Goal: Find specific page/section: Find specific page/section

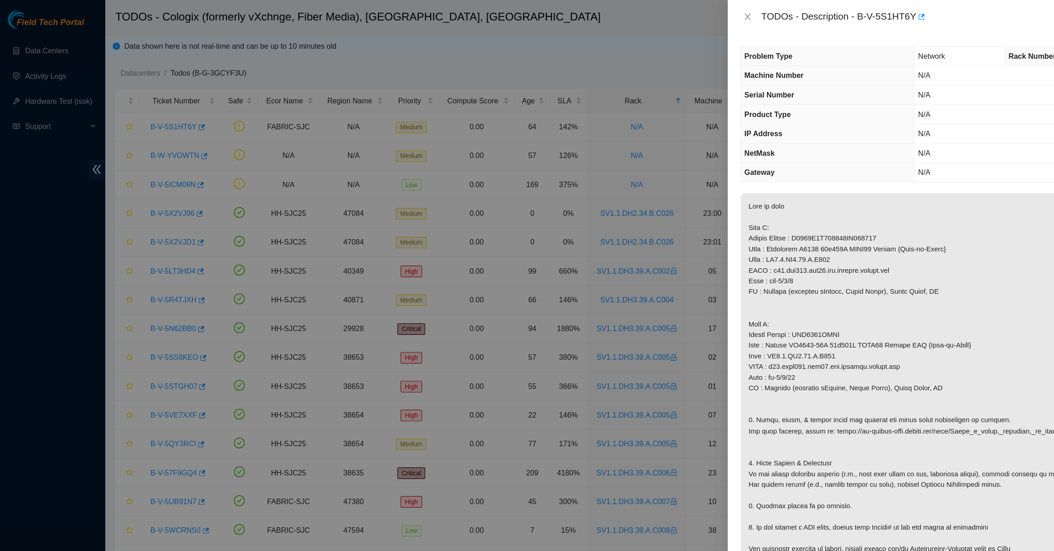
click at [309, 136] on div at bounding box center [527, 275] width 1054 height 551
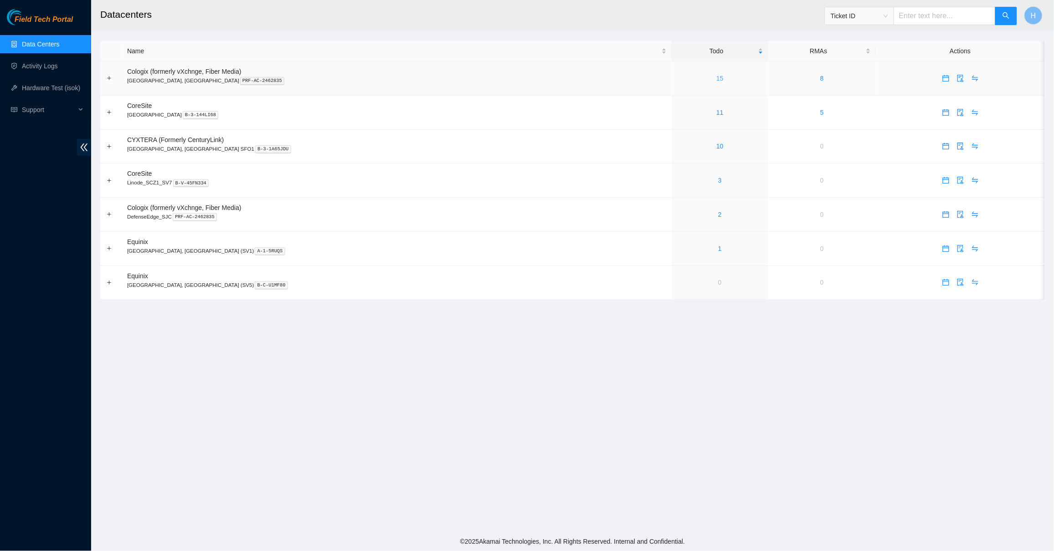
click at [716, 81] on link "15" at bounding box center [719, 78] width 7 height 7
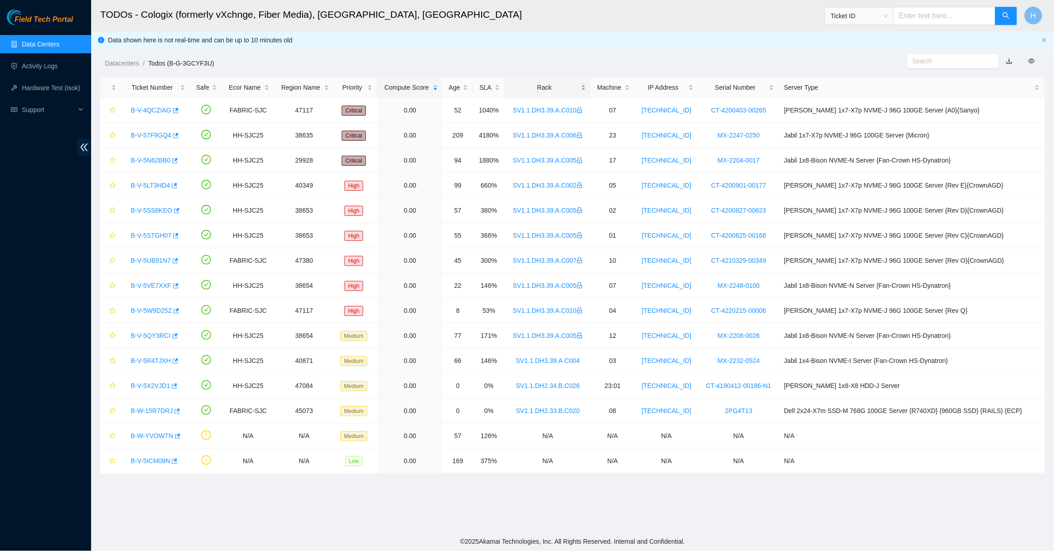
click at [540, 82] on div "Rack" at bounding box center [548, 87] width 76 height 10
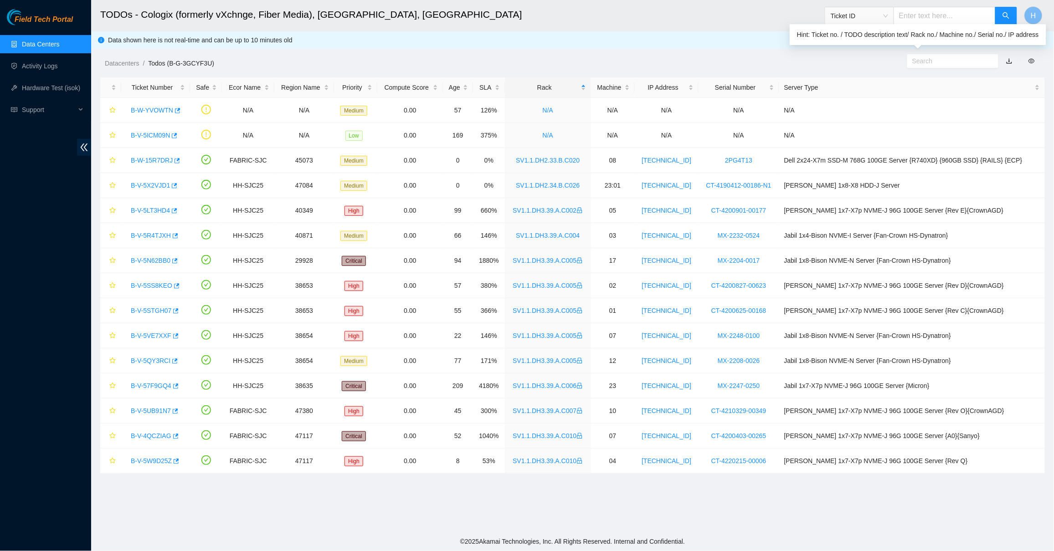
click at [944, 63] on input "text" at bounding box center [949, 61] width 74 height 10
paste input "B-V-5S1HT6Y"
type input "B-V-5S1HT6Y"
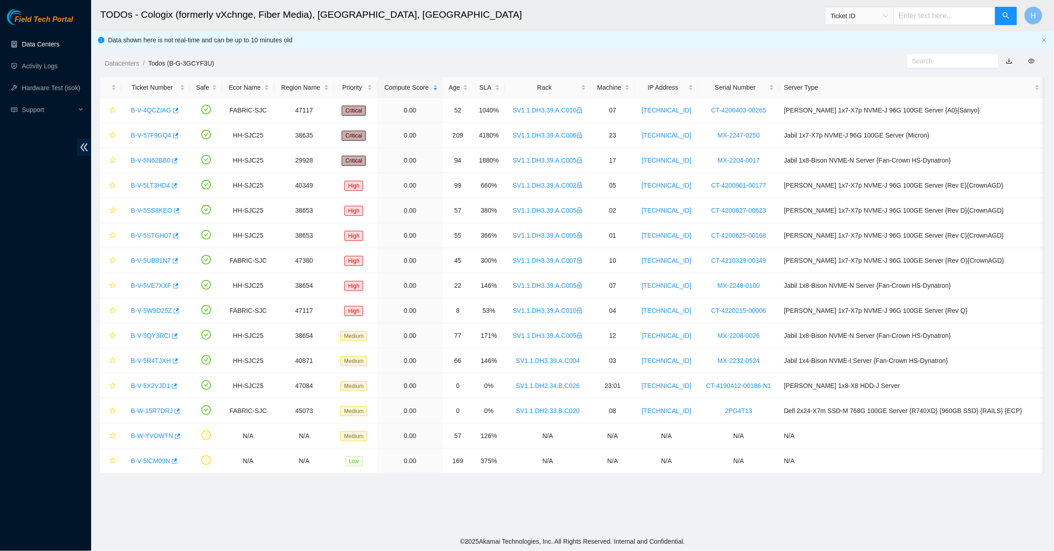
click at [57, 41] on link "Data Centers" at bounding box center [40, 44] width 37 height 7
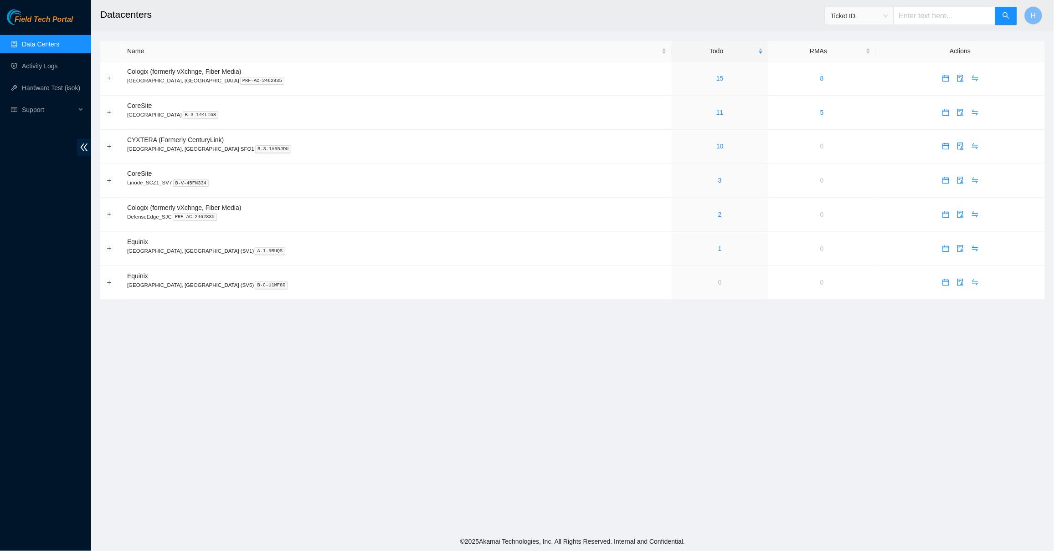
click at [956, 18] on input "text" at bounding box center [944, 16] width 102 height 18
paste input "B-V-5S1HT6Y"
type input "B-V-5S1HT6Y"
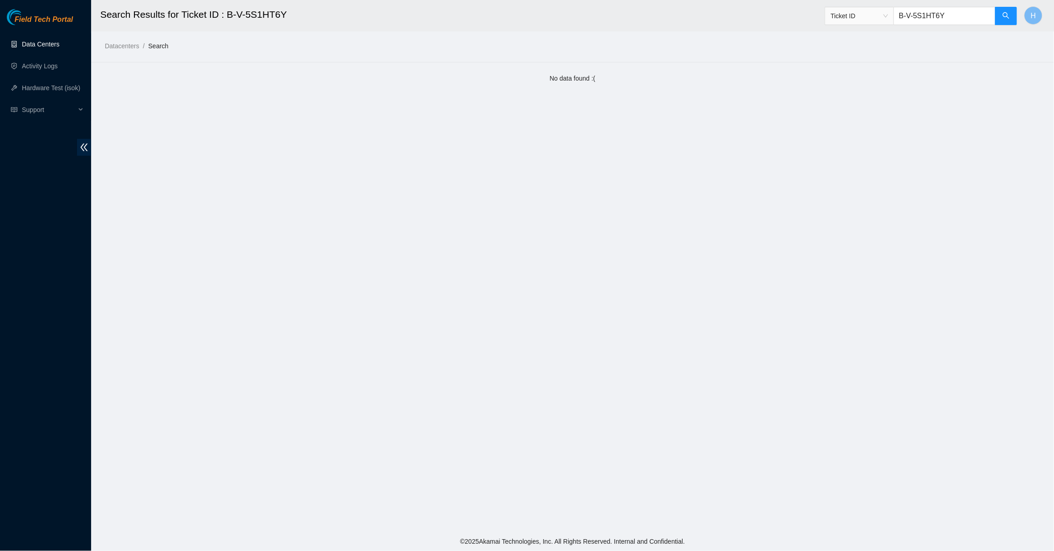
click at [59, 43] on link "Data Centers" at bounding box center [40, 44] width 37 height 7
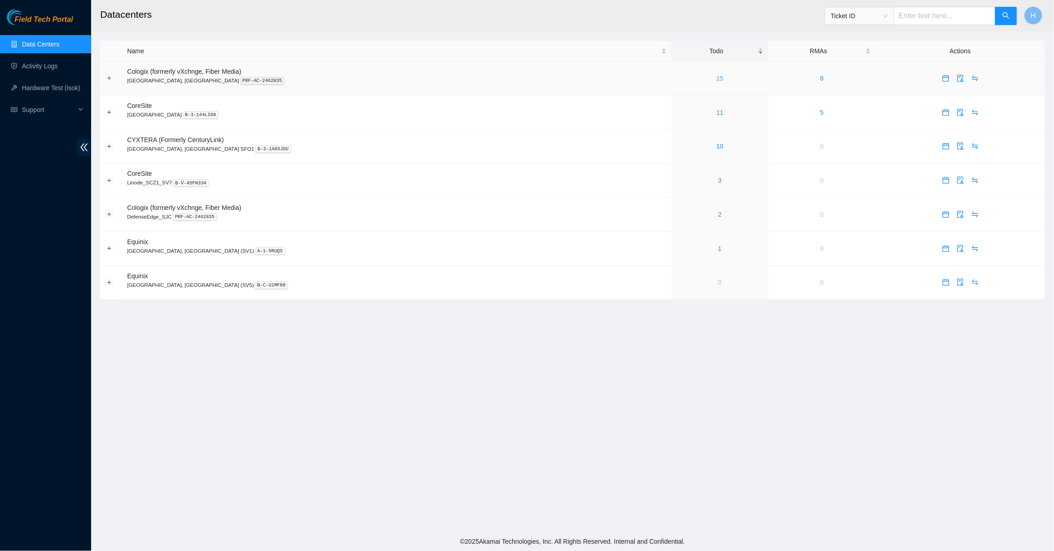
click at [716, 78] on link "15" at bounding box center [719, 78] width 7 height 7
